Goal: Task Accomplishment & Management: Use online tool/utility

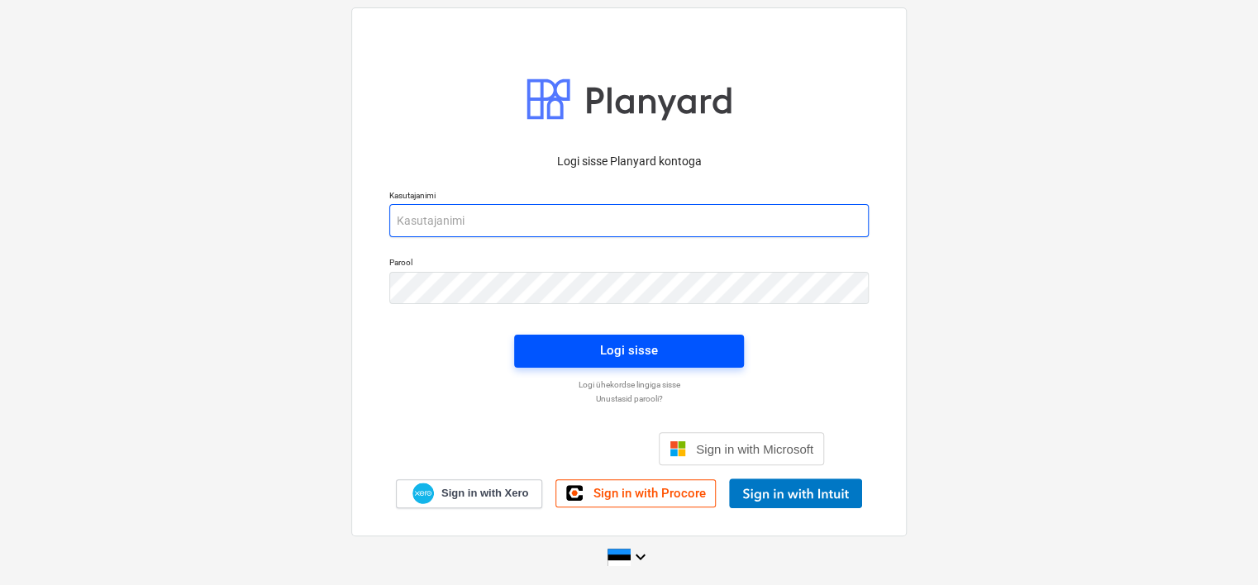
type input "[EMAIL_ADDRESS][DOMAIN_NAME]"
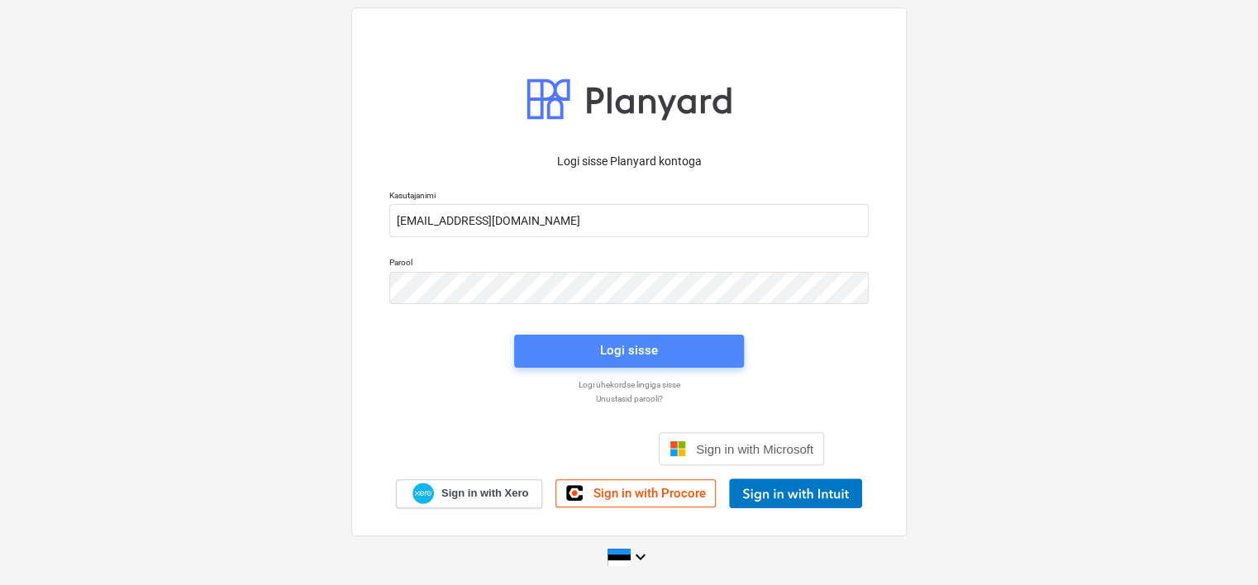
click at [595, 347] on span "Logi sisse" at bounding box center [629, 350] width 190 height 21
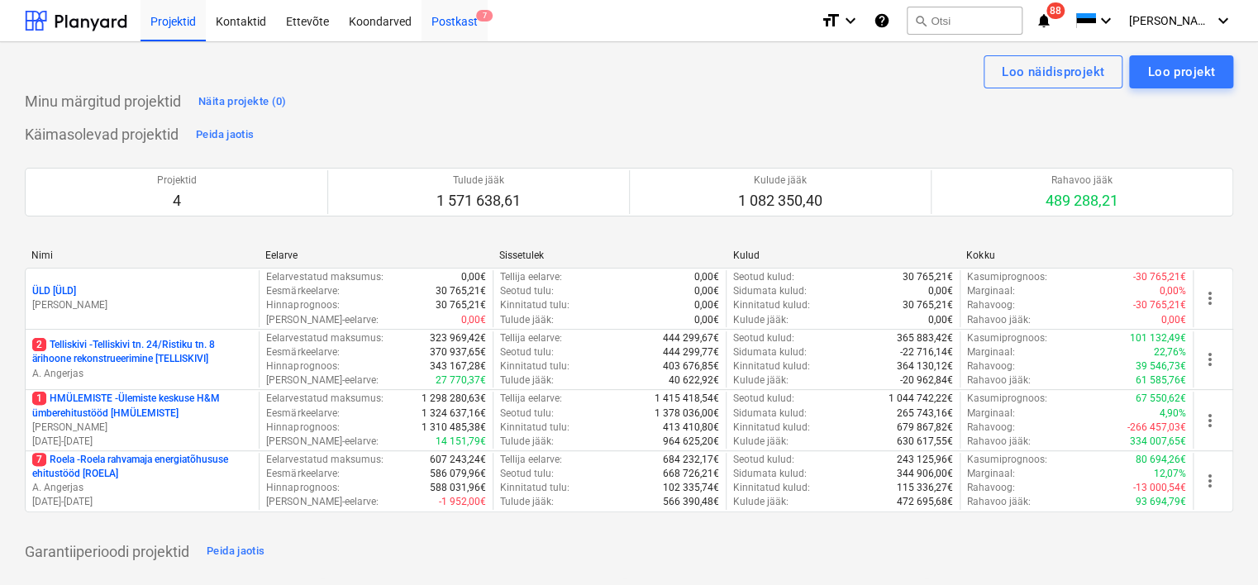
click at [450, 16] on div "Postkast 7" at bounding box center [455, 20] width 66 height 42
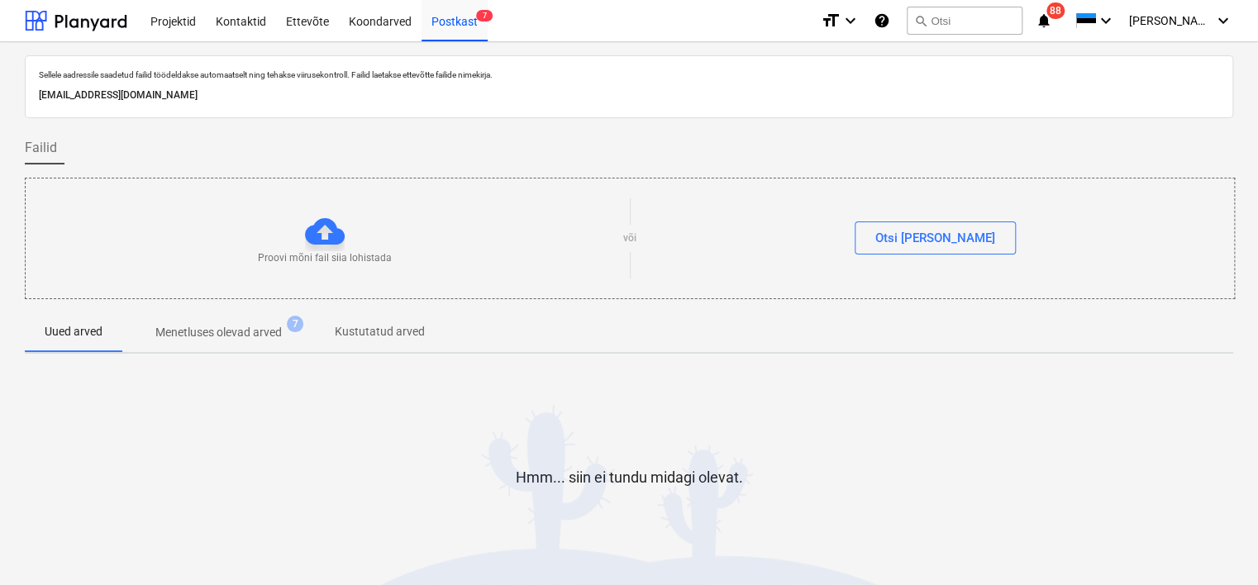
click at [228, 98] on p "[EMAIL_ADDRESS][DOMAIN_NAME]" at bounding box center [629, 95] width 1181 height 17
copy p "[EMAIL_ADDRESS][DOMAIN_NAME]"
click at [3, 569] on div "Sellele aadressile saadetud failid töödeldakse automaatselt ning tehakse viirus…" at bounding box center [629, 341] width 1258 height 599
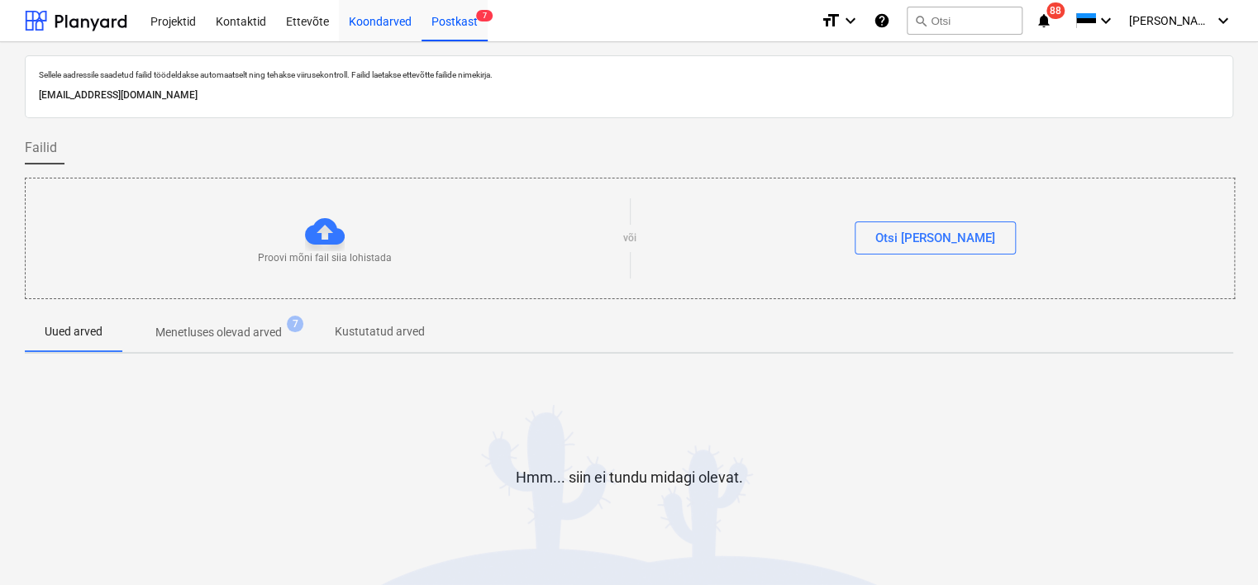
click at [371, 17] on div "Koondarved" at bounding box center [380, 20] width 83 height 42
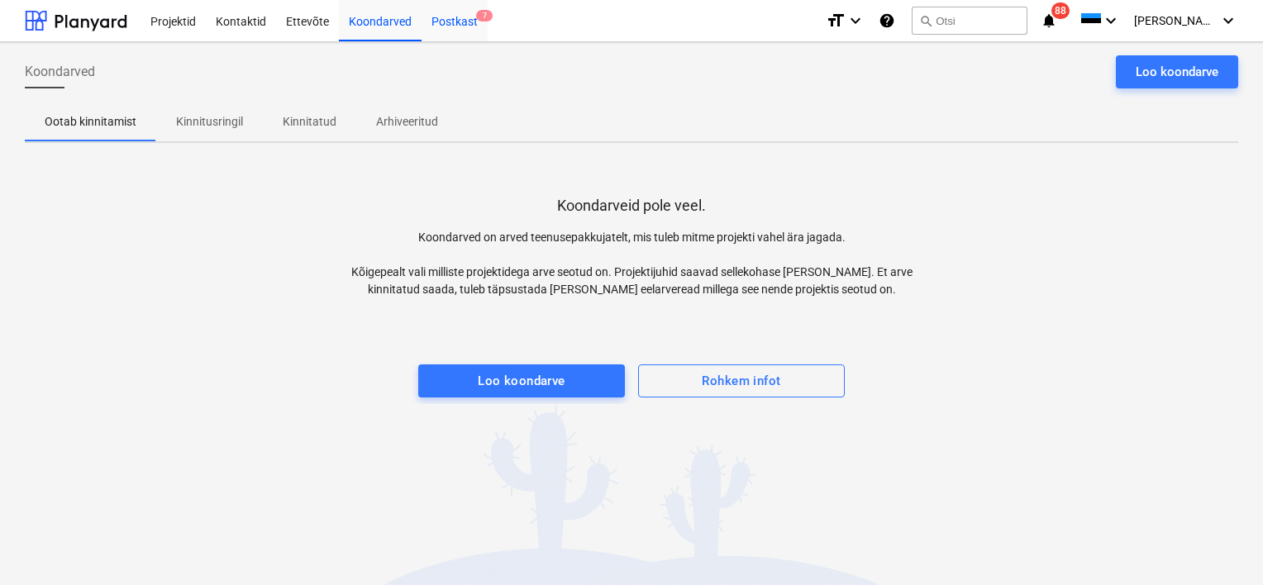
click at [458, 23] on div "Postkast 7" at bounding box center [455, 20] width 66 height 42
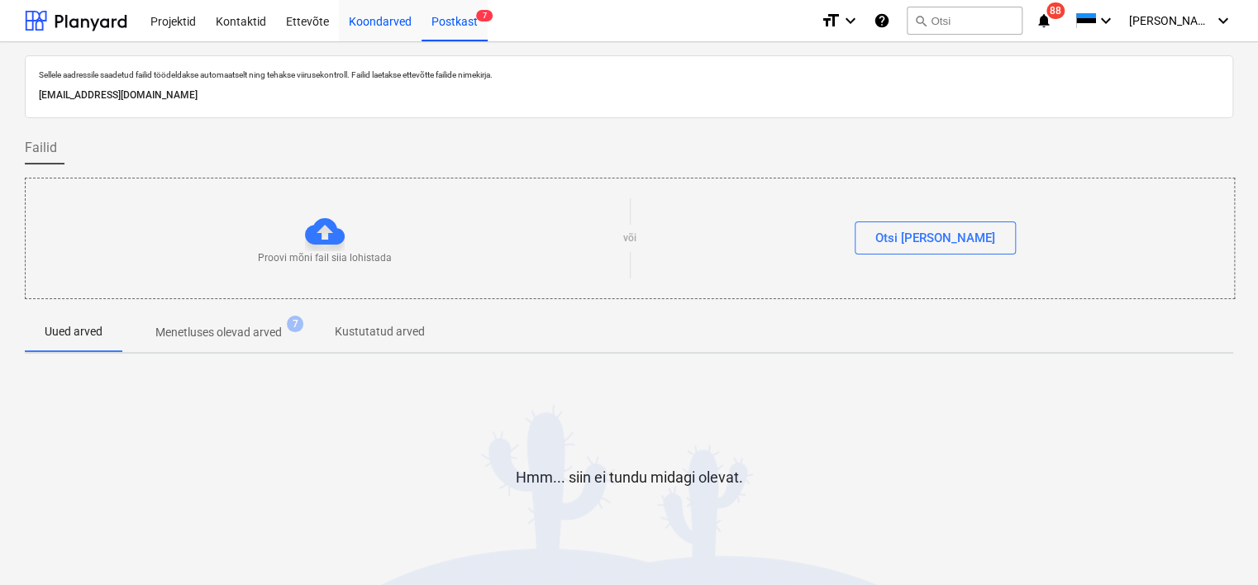
click at [395, 25] on div "Koondarved" at bounding box center [380, 20] width 83 height 42
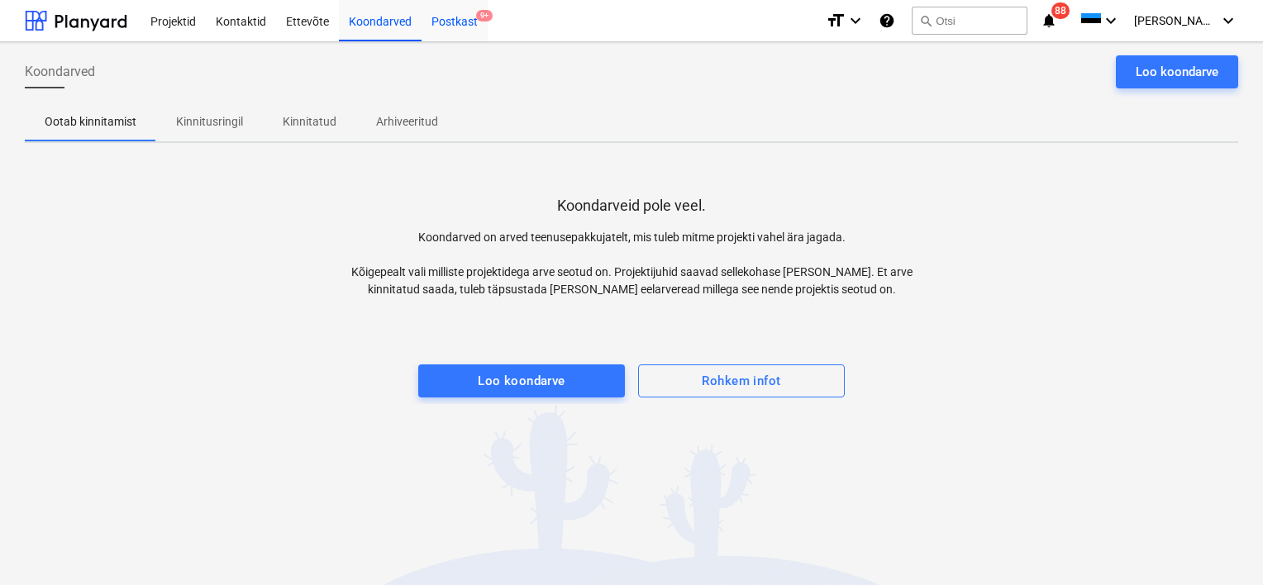
click at [451, 26] on div "Postkast 9+" at bounding box center [455, 20] width 66 height 42
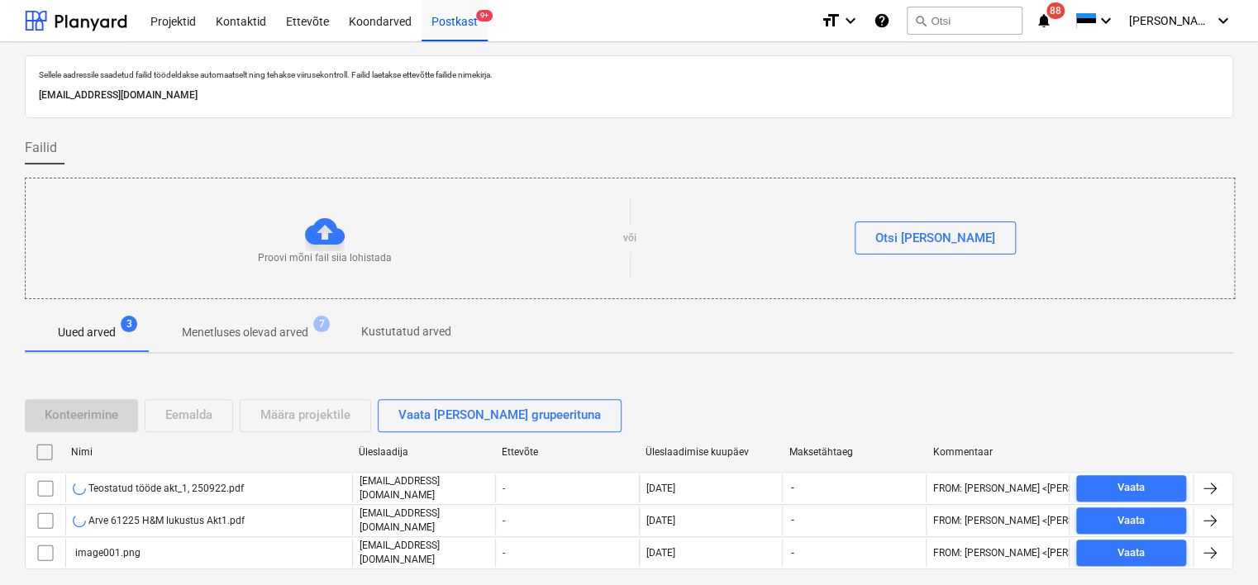
scroll to position [55, 0]
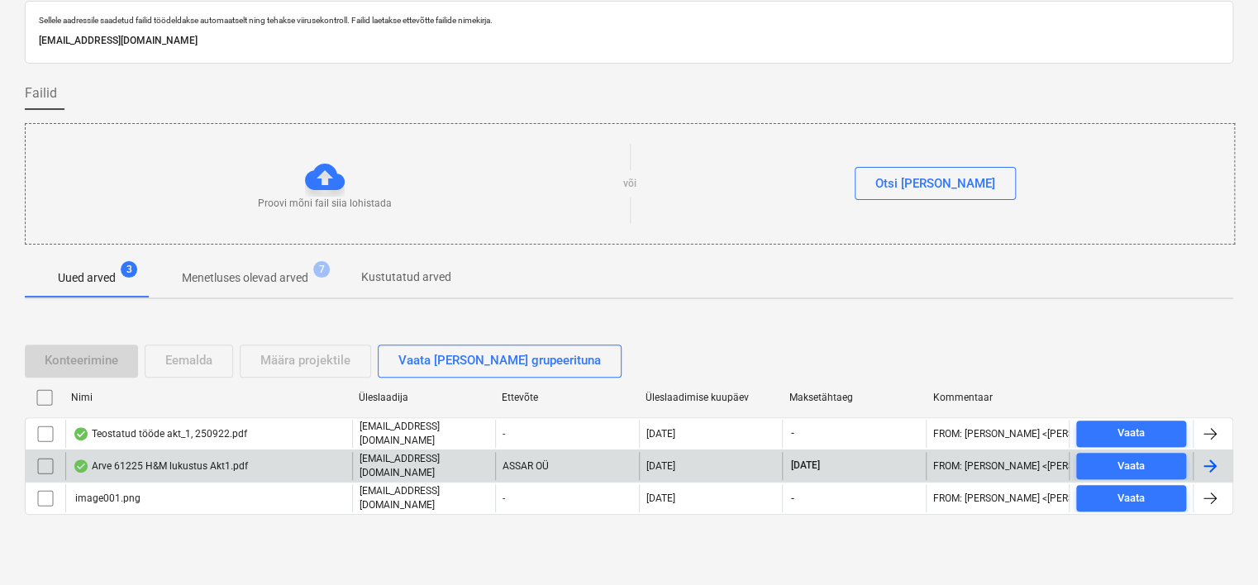
click at [205, 460] on div "Arve 61225 H&M lukustus Akt1.pdf" at bounding box center [160, 466] width 175 height 13
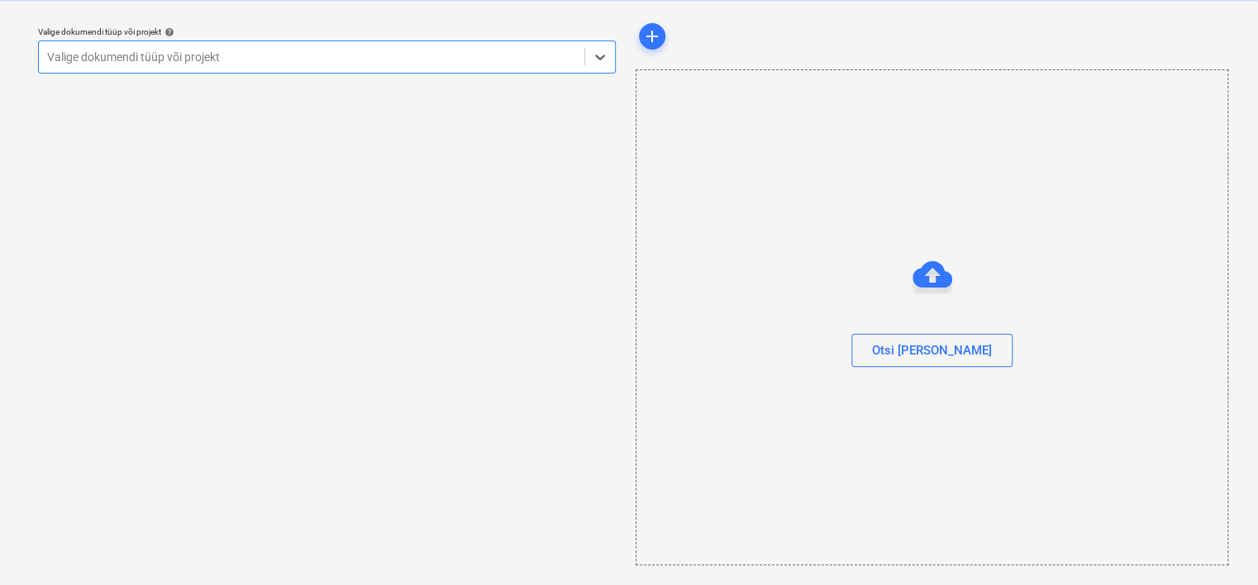
scroll to position [42, 0]
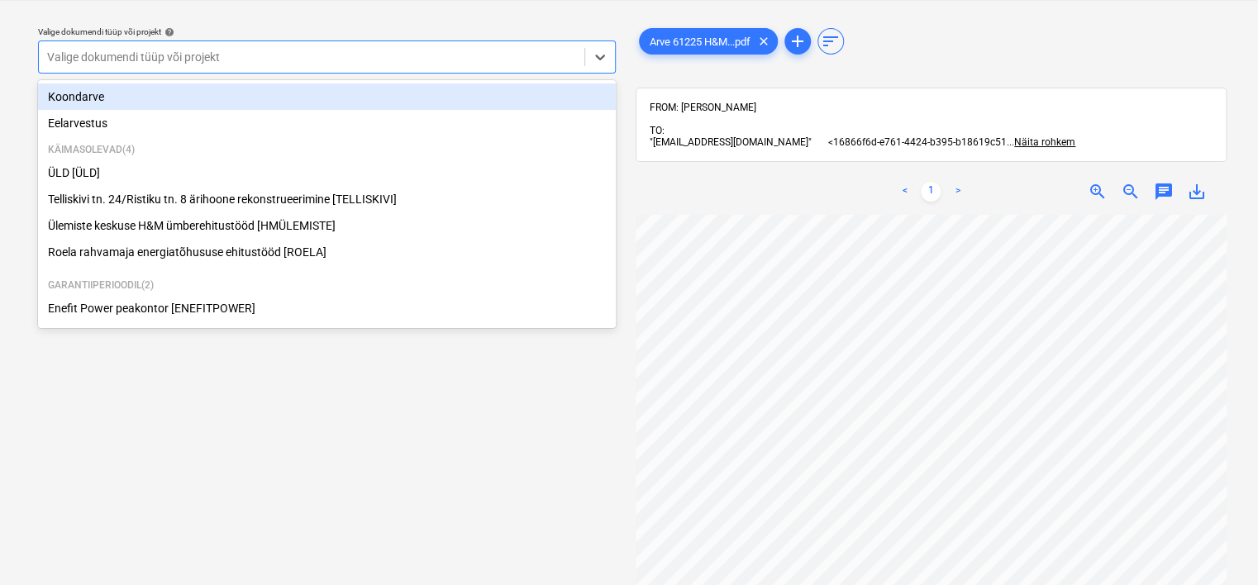
click at [374, 53] on div at bounding box center [311, 57] width 529 height 17
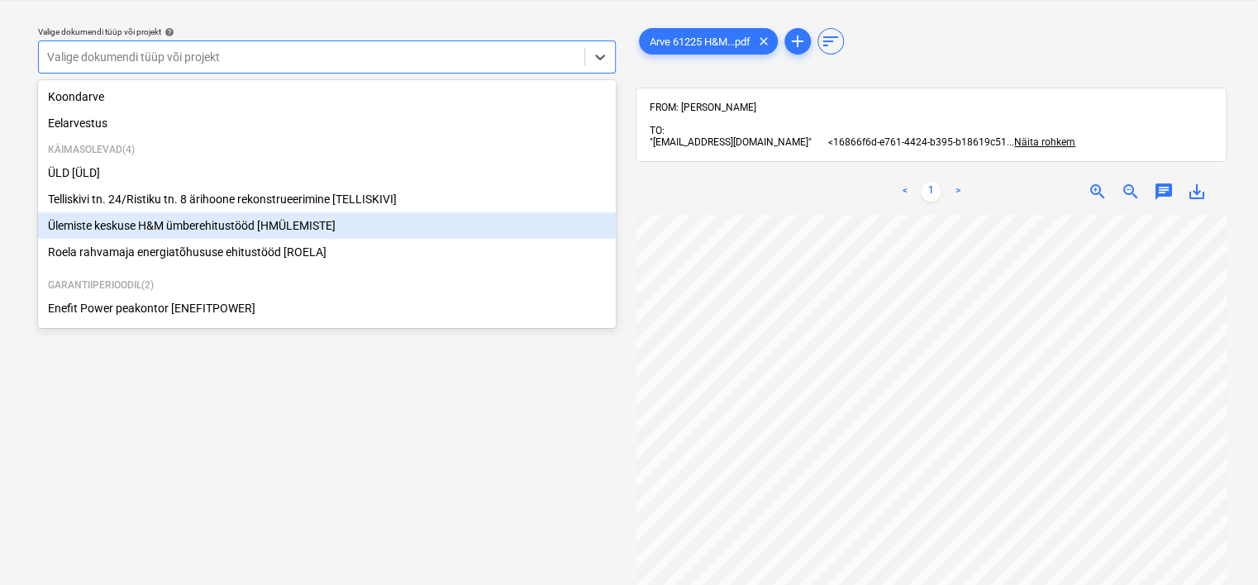
click at [255, 232] on div "Ülemiste keskuse H&M ümberehitustööd [HMÜLEMISTE]" at bounding box center [327, 225] width 578 height 26
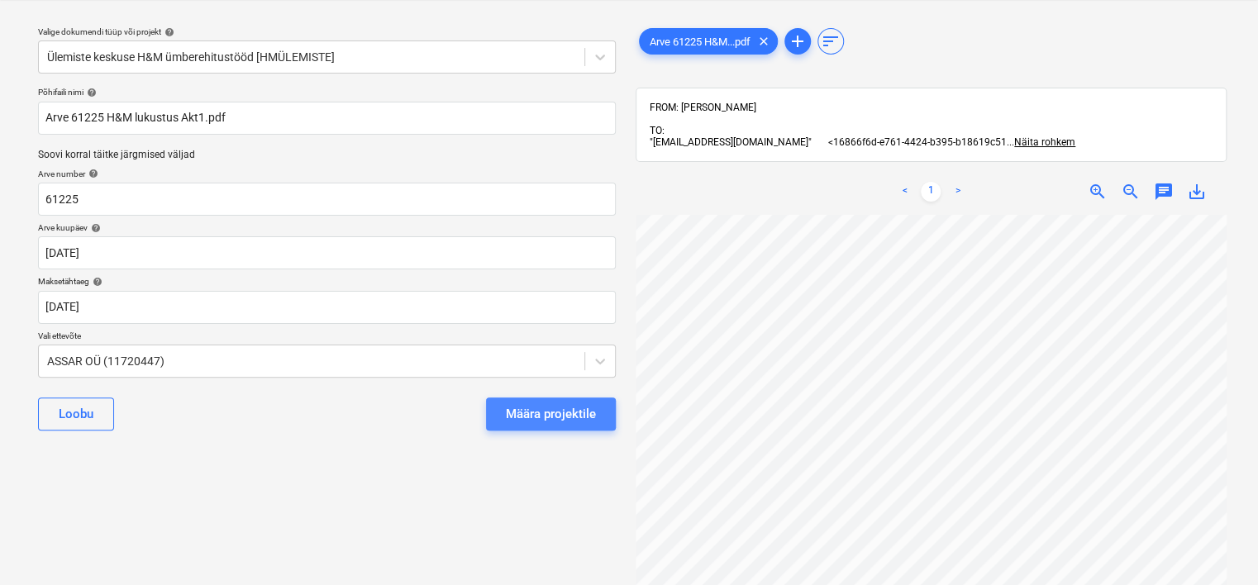
click at [519, 413] on div "Määra projektile" at bounding box center [551, 413] width 90 height 21
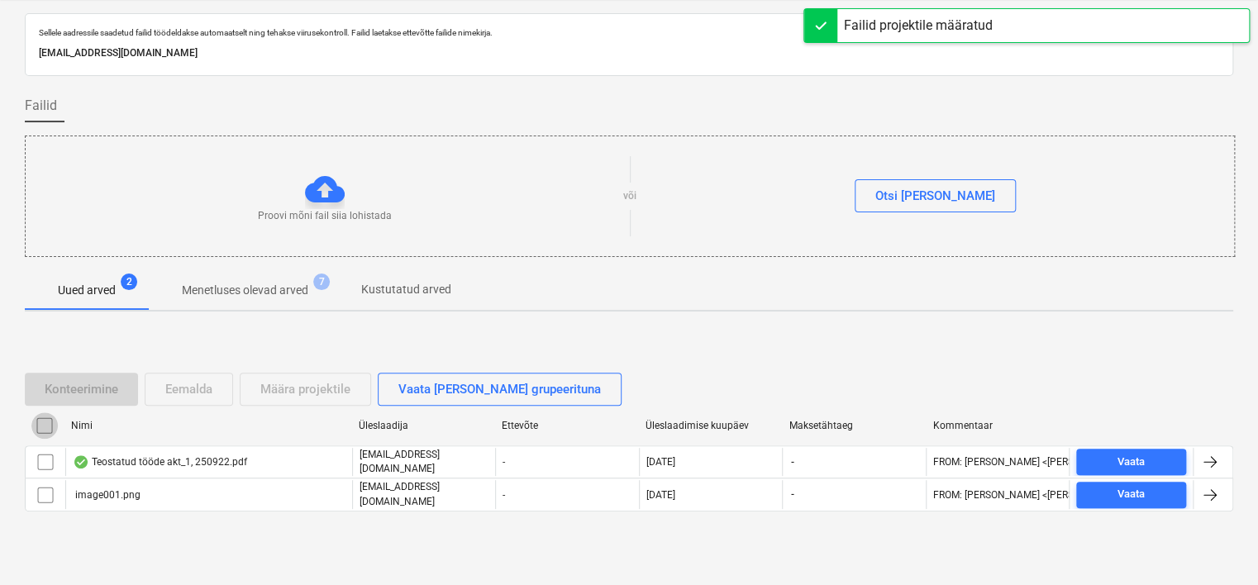
click at [45, 427] on input "checkbox" at bounding box center [44, 426] width 26 height 26
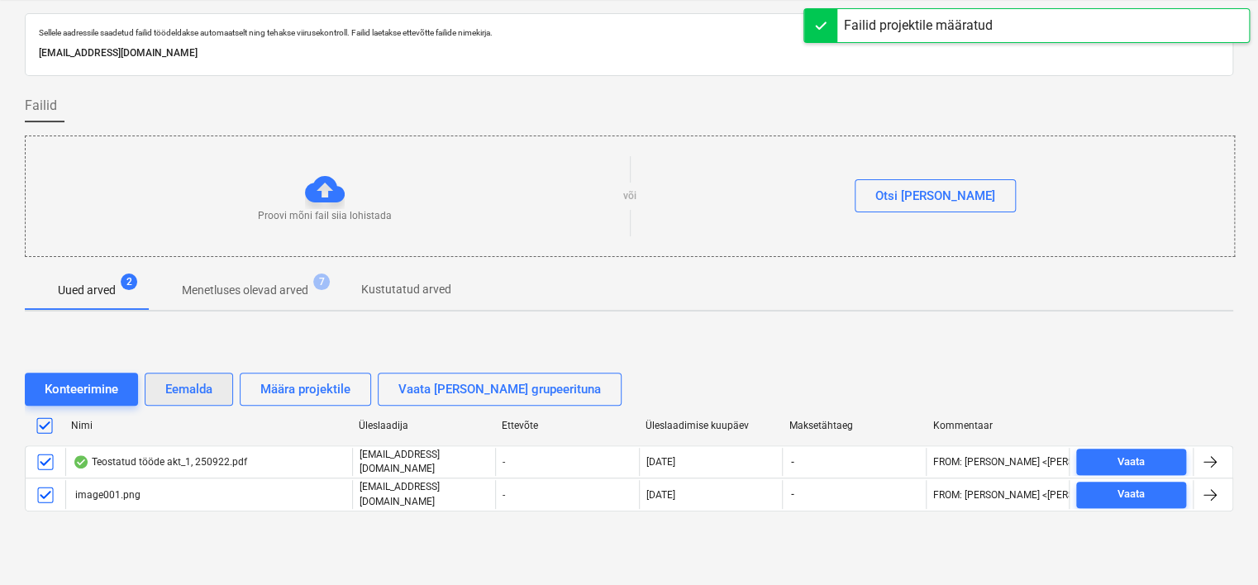
click at [184, 383] on div "Eemalda" at bounding box center [188, 389] width 47 height 21
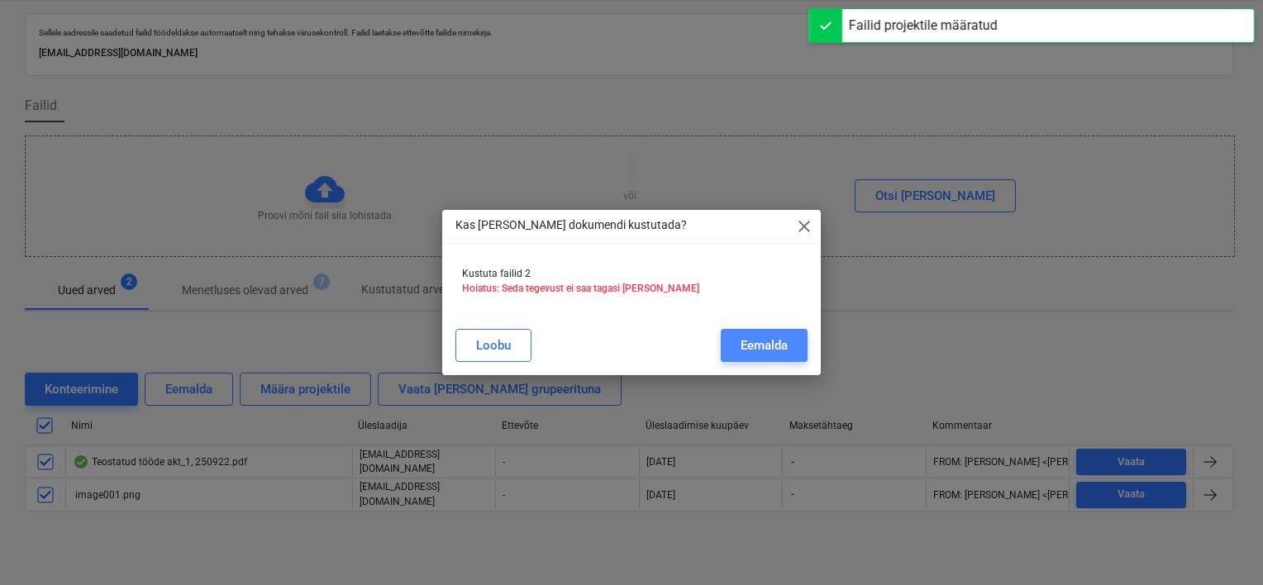
click at [747, 341] on div "Eemalda" at bounding box center [764, 345] width 47 height 21
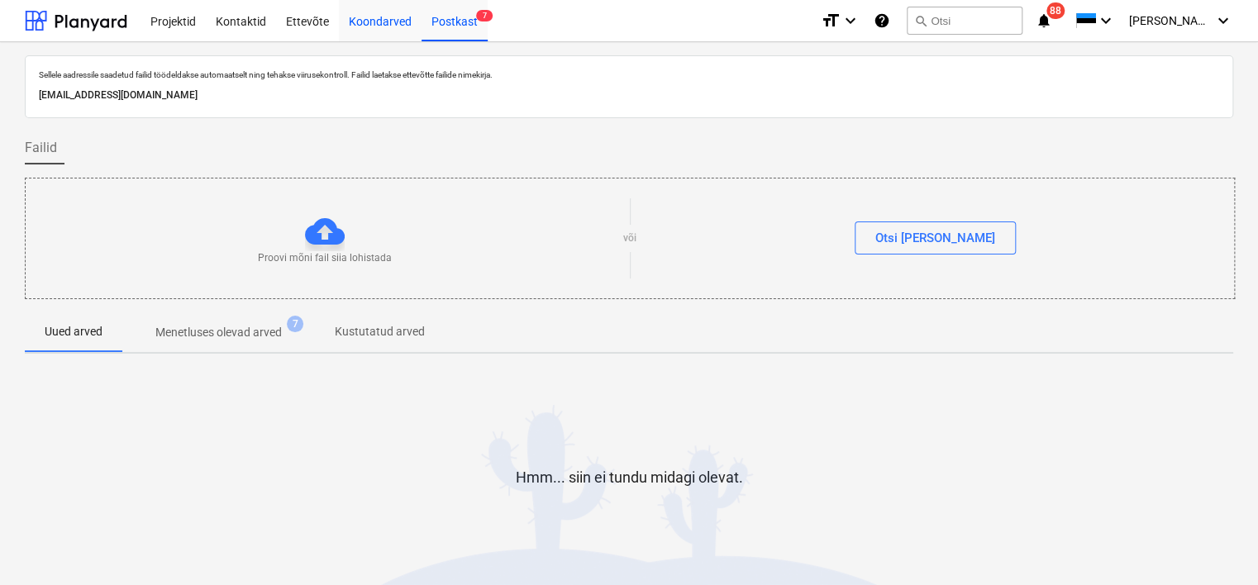
click at [374, 12] on div "Koondarved" at bounding box center [380, 20] width 83 height 42
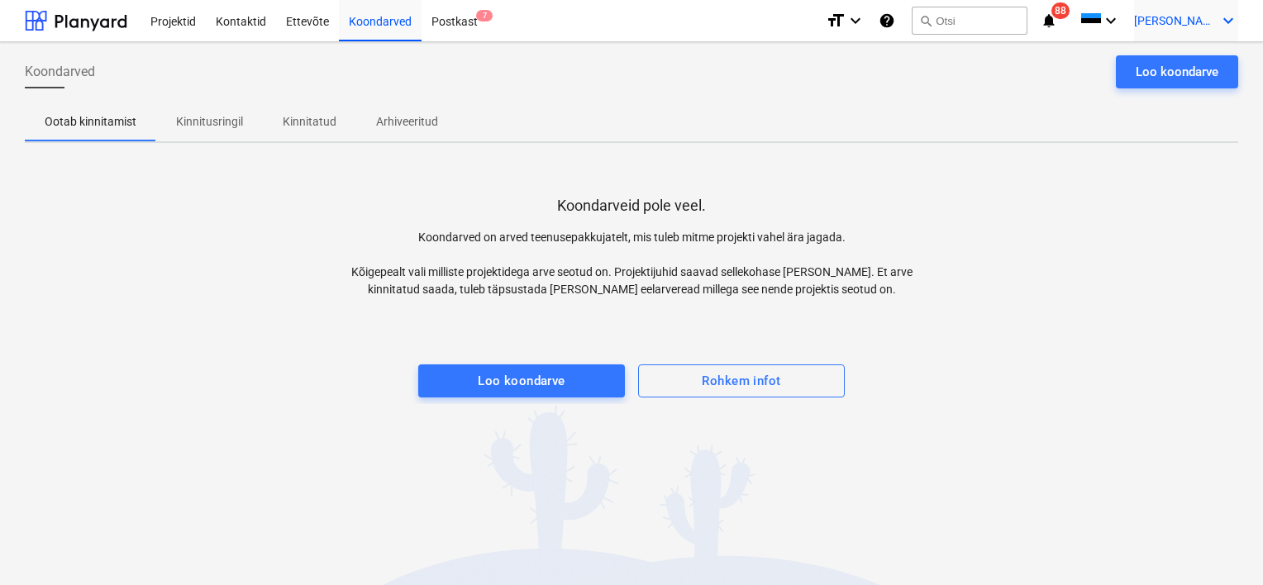
click at [1184, 24] on span "[PERSON_NAME]" at bounding box center [1175, 20] width 83 height 13
click at [1188, 93] on div "Logi välja" at bounding box center [1188, 91] width 99 height 26
